Goal: Information Seeking & Learning: Learn about a topic

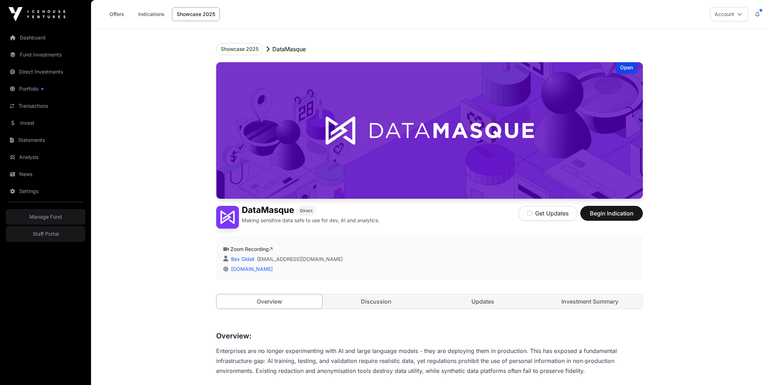
click at [577, 297] on link "Investment Summary" at bounding box center [590, 301] width 106 height 14
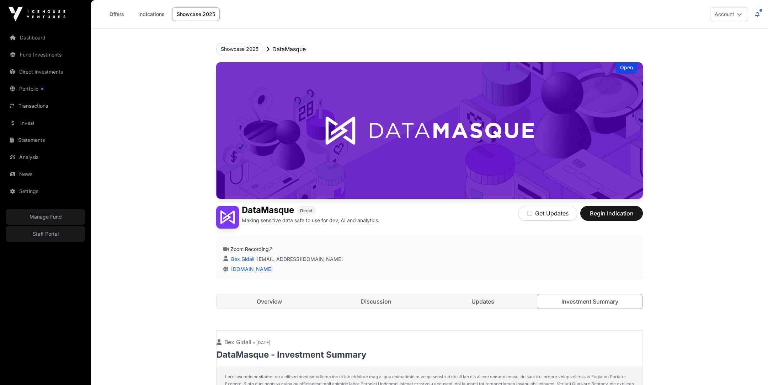
click at [281, 301] on link "Overview" at bounding box center [269, 301] width 106 height 14
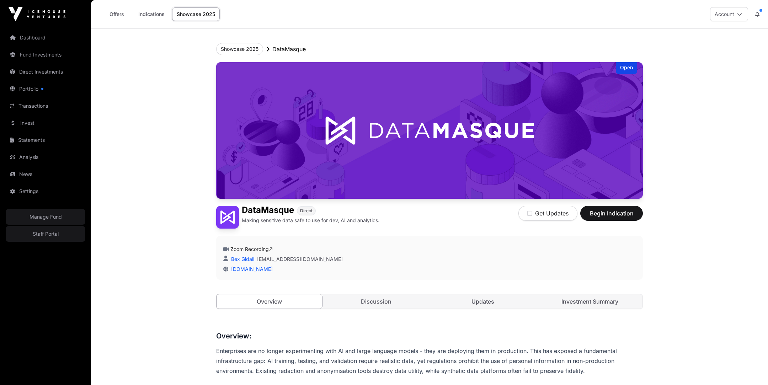
click at [375, 296] on link "Discussion" at bounding box center [376, 301] width 106 height 14
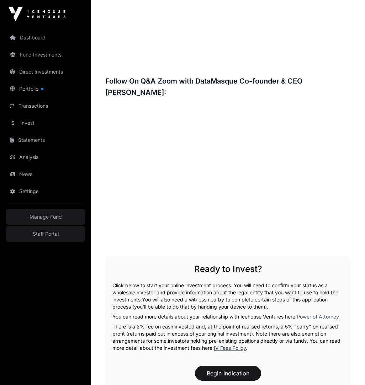
scroll to position [817, 0]
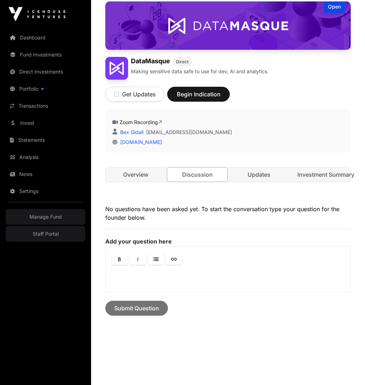
scroll to position [53, 0]
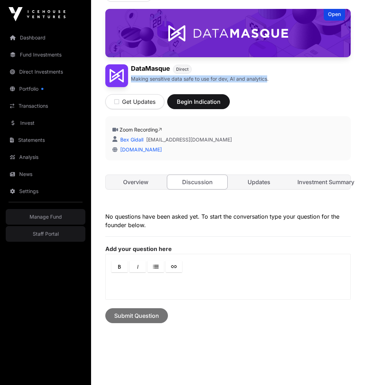
drag, startPoint x: 266, startPoint y: 76, endPoint x: 130, endPoint y: 80, distance: 135.8
click at [131, 80] on p "Making sensitive data safe to use for dev, AI and analytics." at bounding box center [200, 78] width 138 height 7
copy p "Making sensitive data safe to use for dev, AI and analytics"
